Goal: Task Accomplishment & Management: Use online tool/utility

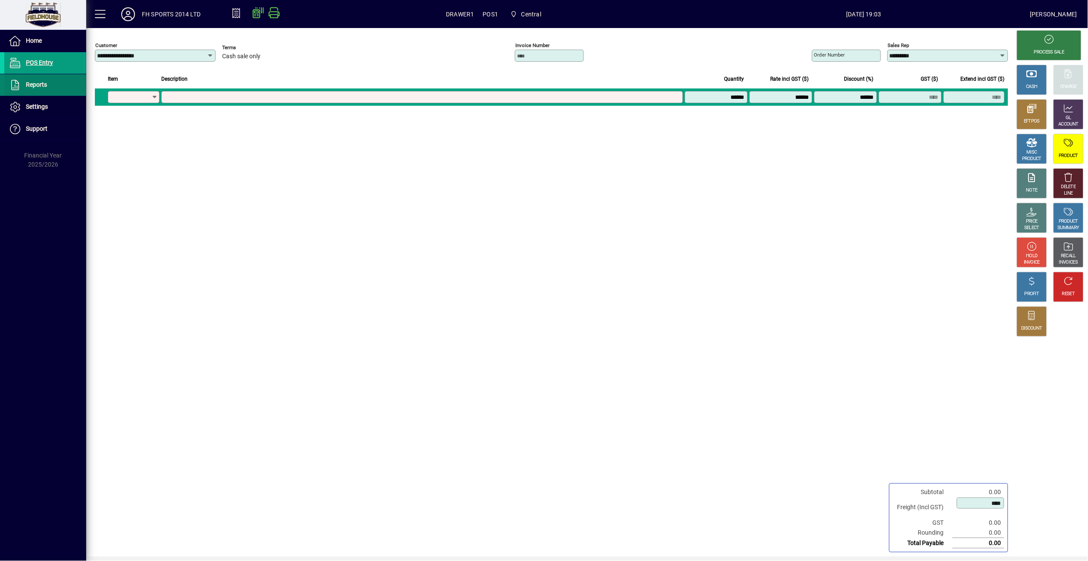
click at [25, 87] on span "Reports" at bounding box center [25, 85] width 43 height 10
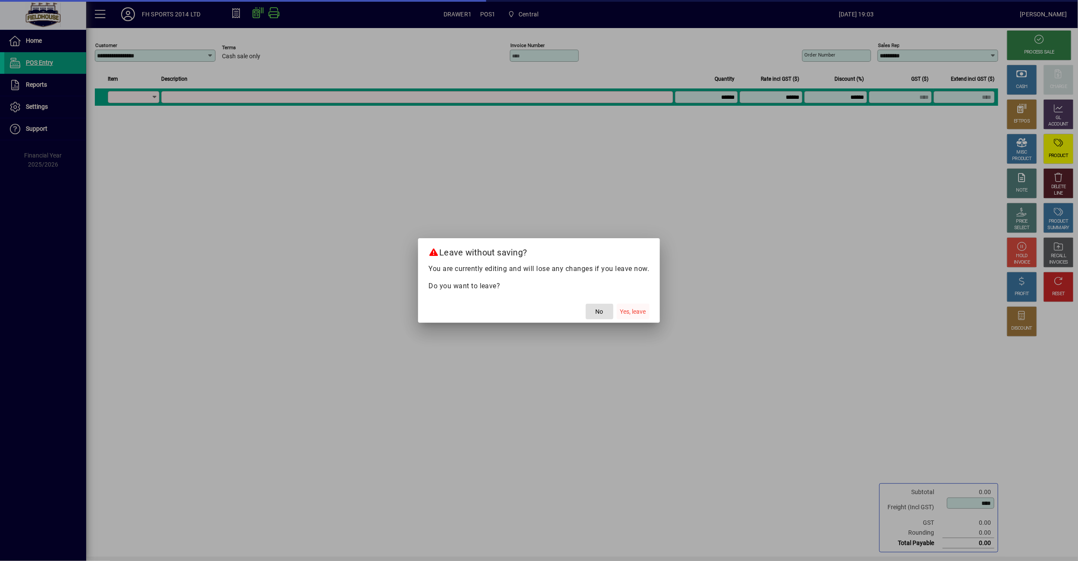
click at [645, 317] on span "button" at bounding box center [633, 311] width 33 height 21
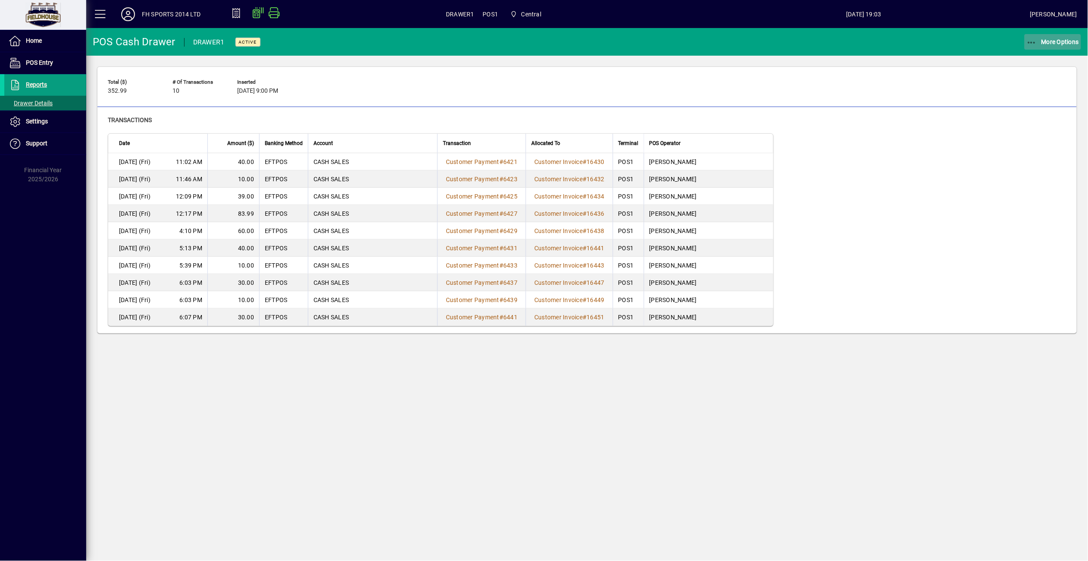
click at [1043, 38] on span "More Options" at bounding box center [1053, 41] width 53 height 7
click at [1039, 119] on span "Cash Drawer Report" at bounding box center [1042, 117] width 78 height 8
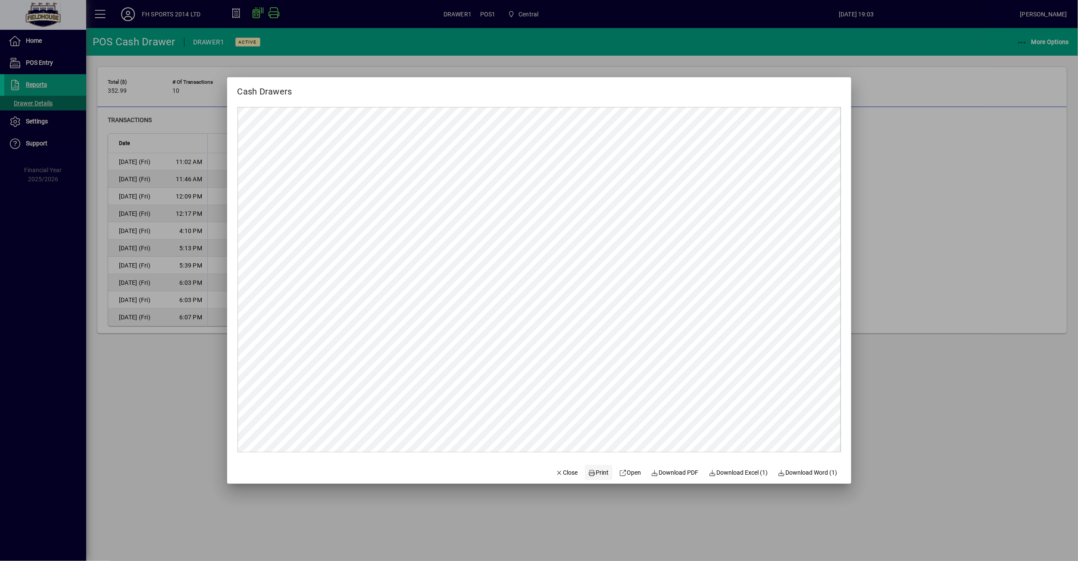
click at [593, 474] on span "Print" at bounding box center [599, 472] width 21 height 9
drag, startPoint x: 952, startPoint y: 314, endPoint x: 962, endPoint y: 273, distance: 42.2
click at [952, 312] on div at bounding box center [539, 280] width 1078 height 561
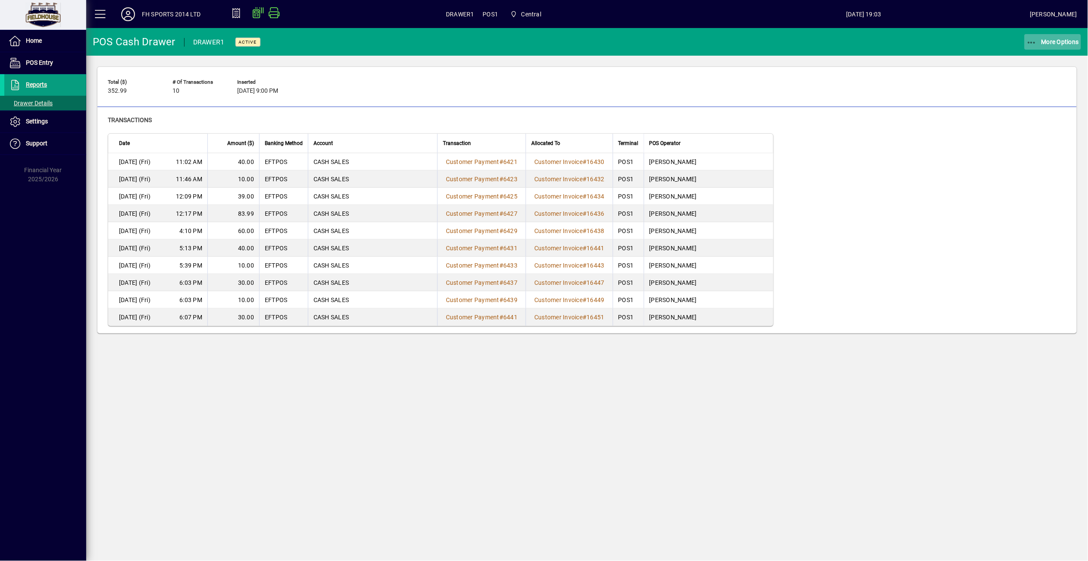
click at [1037, 44] on icon "button" at bounding box center [1032, 42] width 11 height 9
click at [1017, 59] on span "Remove" at bounding box center [1042, 61] width 78 height 10
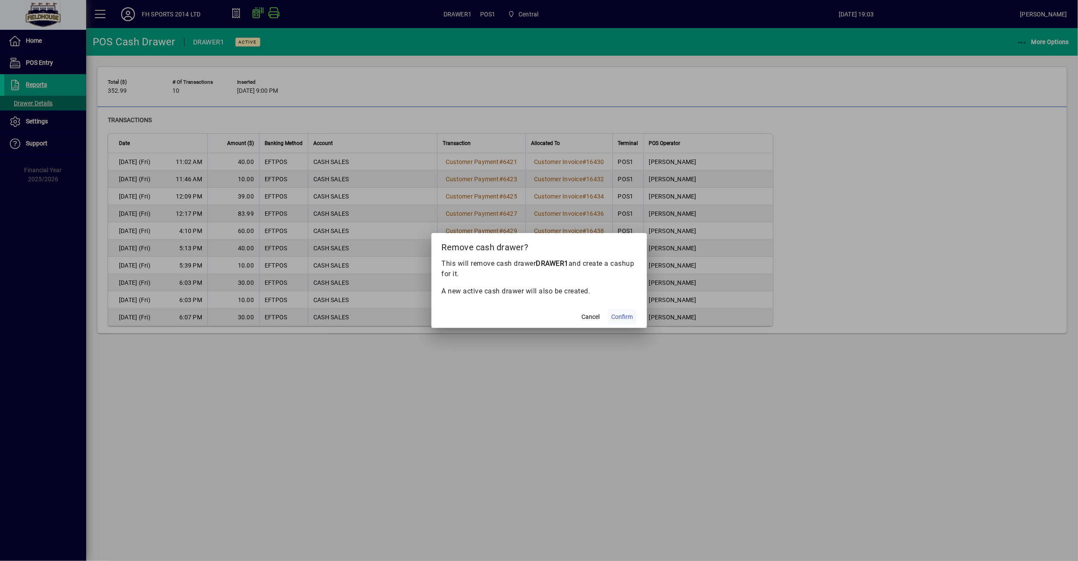
click at [619, 316] on span "Confirm" at bounding box center [623, 316] width 22 height 9
